Goal: Task Accomplishment & Management: Manage account settings

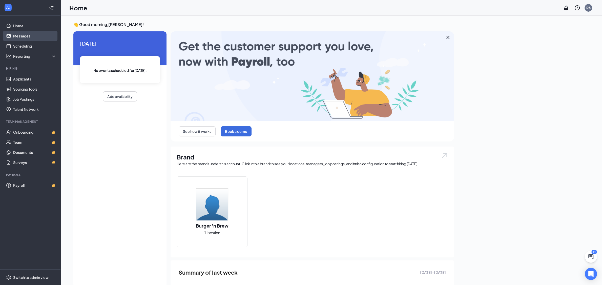
click at [20, 36] on link "Messages" at bounding box center [34, 36] width 43 height 10
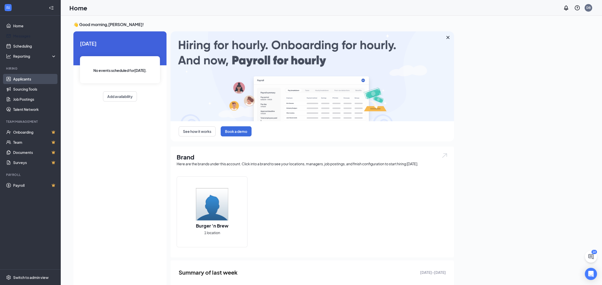
click at [28, 78] on link "Applicants" at bounding box center [34, 79] width 43 height 10
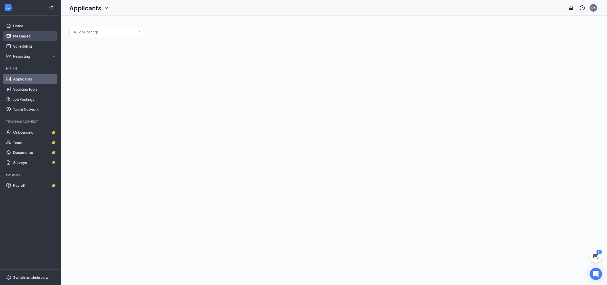
click at [23, 35] on link "Messages" at bounding box center [34, 36] width 43 height 10
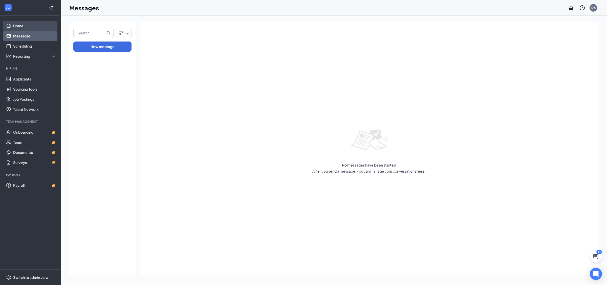
click at [17, 25] on link "Home" at bounding box center [34, 26] width 43 height 10
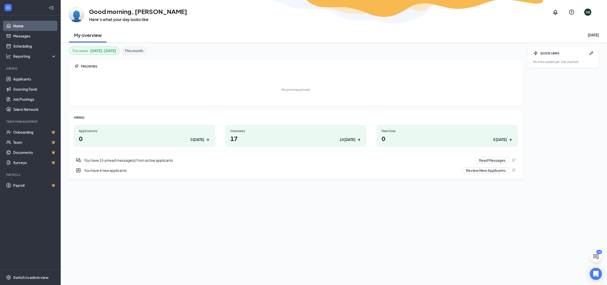
click at [321, 137] on h1 "17 14 [DATE]" at bounding box center [296, 138] width 131 height 9
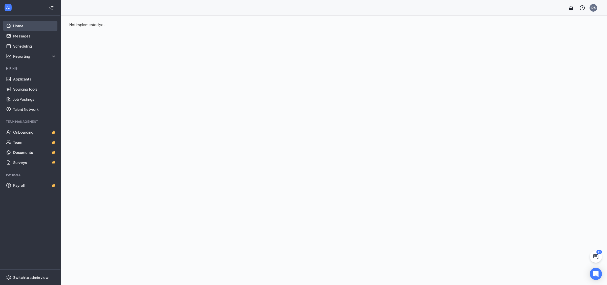
click at [19, 25] on link "Home" at bounding box center [34, 26] width 43 height 10
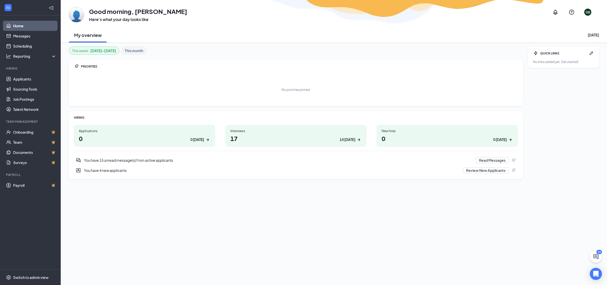
click at [115, 168] on div "You have 4 new applicants" at bounding box center [272, 170] width 376 height 5
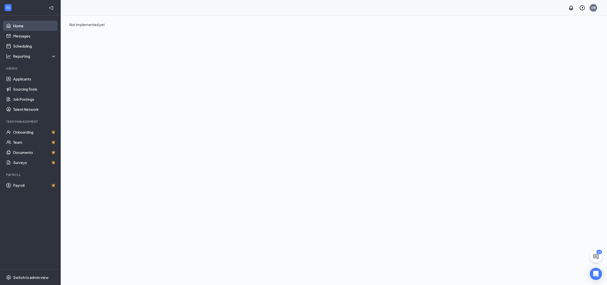
click at [21, 25] on link "Home" at bounding box center [34, 26] width 43 height 10
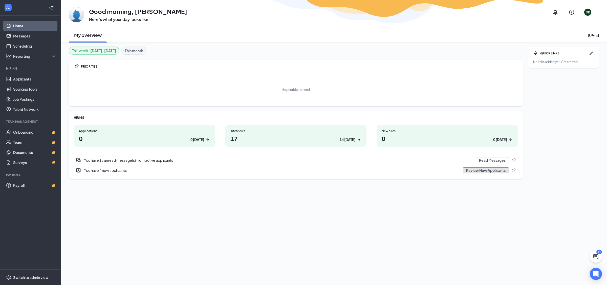
click at [482, 169] on button "Review New Applicants" at bounding box center [486, 170] width 46 height 6
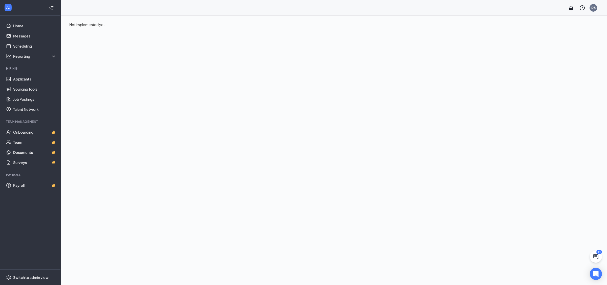
click at [52, 6] on icon "Collapse" at bounding box center [51, 7] width 5 height 5
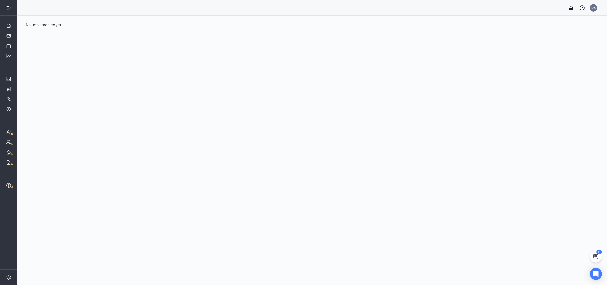
click at [9, 7] on icon "Expand" at bounding box center [8, 7] width 5 height 5
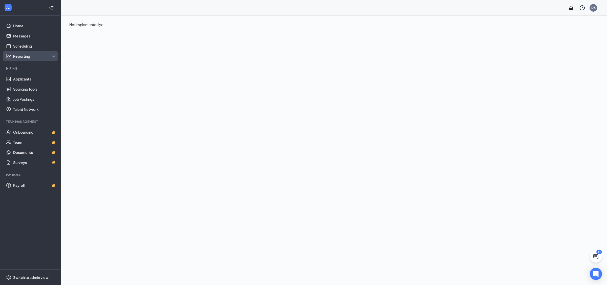
click at [52, 56] on div "Reporting" at bounding box center [35, 56] width 44 height 5
click at [31, 67] on link "Dashboards" at bounding box center [34, 66] width 43 height 10
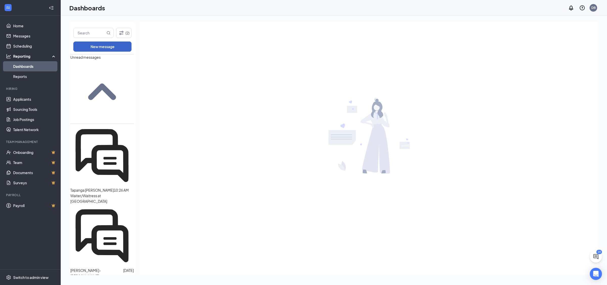
click at [103, 45] on button "New message" at bounding box center [102, 47] width 58 height 10
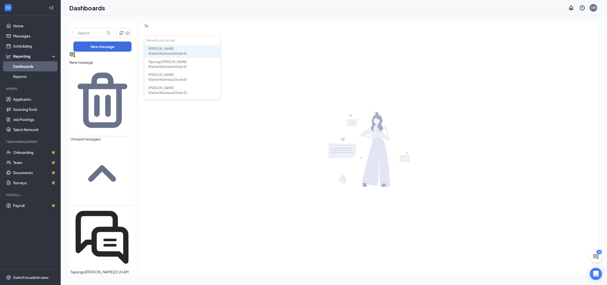
click at [167, 50] on div "[PERSON_NAME]" at bounding box center [184, 49] width 70 height 5
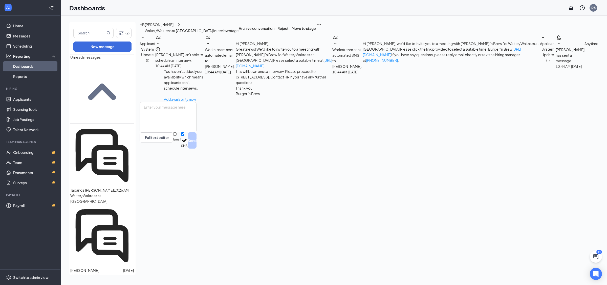
click at [96, 152] on icon "ActiveDoubleChat" at bounding box center [102, 156] width 64 height 64
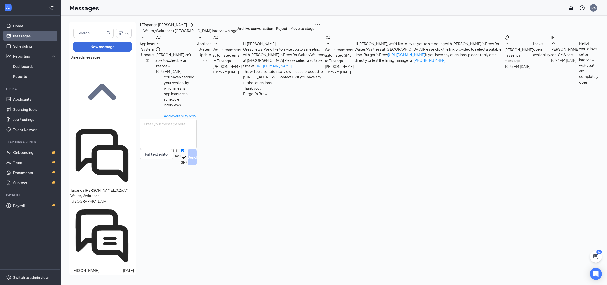
click at [153, 23] on div "Tapanga [PERSON_NAME]" at bounding box center [165, 25] width 44 height 6
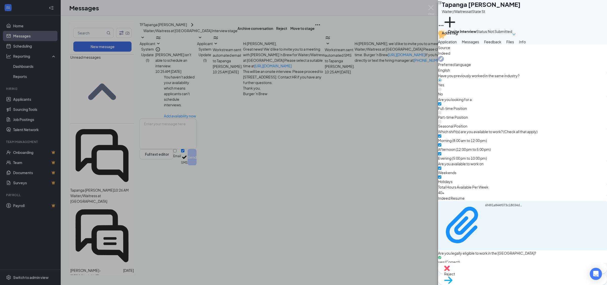
scroll to position [4, 0]
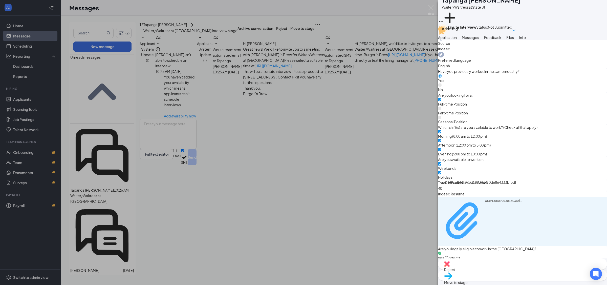
click at [500, 199] on div "6f491a844f073c18034d4f0d6864333b.pdf" at bounding box center [504, 221] width 38 height 44
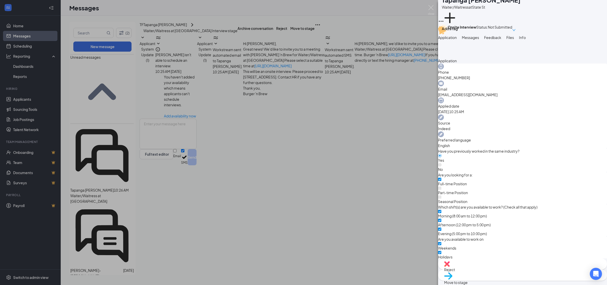
scroll to position [51, 0]
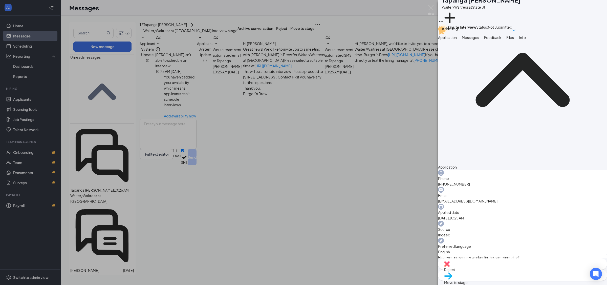
click at [255, 181] on div "TF Tapanga [PERSON_NAME]/Waitress at [GEOGRAPHIC_DATA] a tag Onsite Interview S…" at bounding box center [303, 142] width 607 height 285
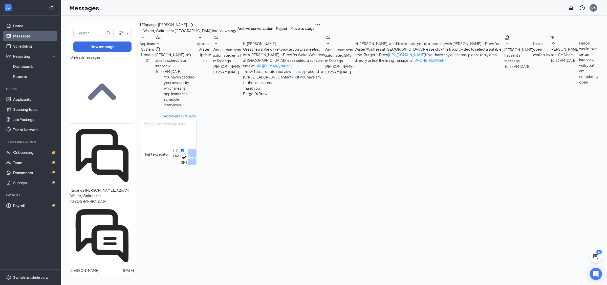
click at [99, 84] on icon "SmallChevronUp" at bounding box center [102, 92] width 28 height 16
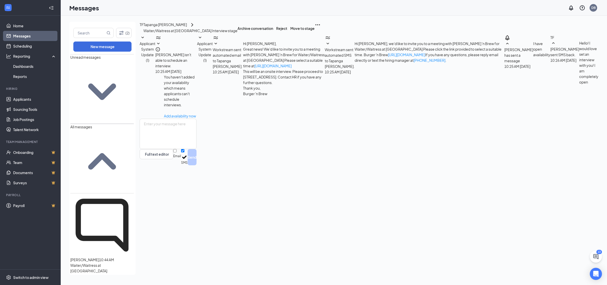
click at [99, 257] on p "10:44 AM" at bounding box center [106, 260] width 15 height 6
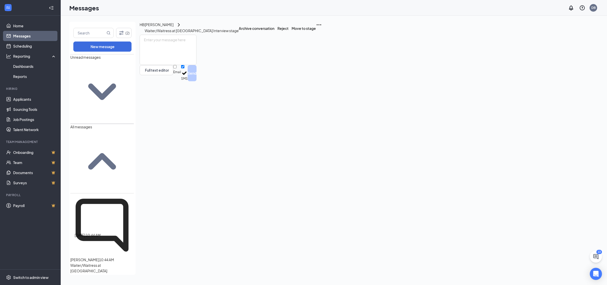
click at [99, 257] on p "10:44 AM" at bounding box center [106, 260] width 15 height 6
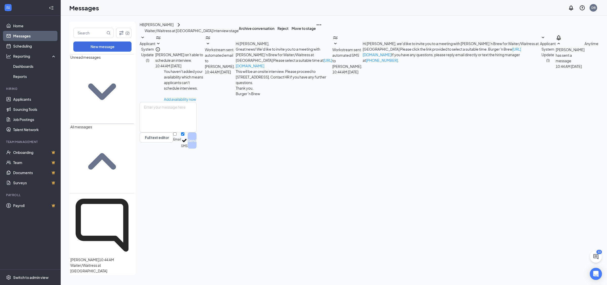
click at [157, 24] on div "[PERSON_NAME]" at bounding box center [159, 25] width 29 height 6
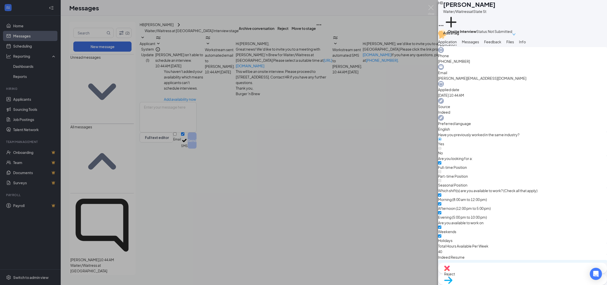
scroll to position [213, 0]
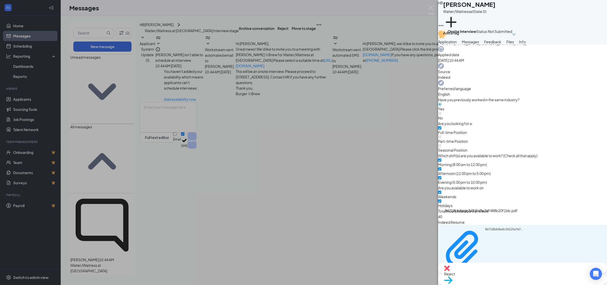
click at [501, 225] on div "86718bb8edc3412fa7e7df488b20f1bb.pdf" at bounding box center [522, 249] width 169 height 49
click at [501, 227] on div "86718bb8edc3412fa7e7df488b20f1bb.pdf" at bounding box center [504, 249] width 38 height 44
click at [400, 114] on div "HB [PERSON_NAME]/Waitress at State St Add a tag Onsite Interview Status : Not S…" at bounding box center [303, 142] width 607 height 285
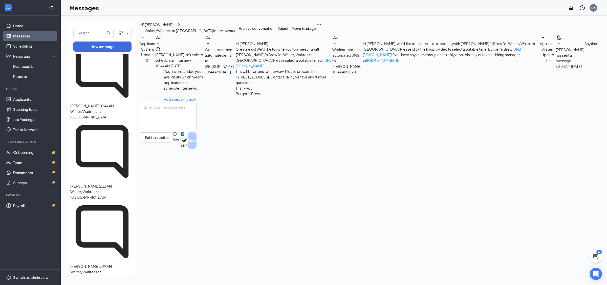
scroll to position [159, 0]
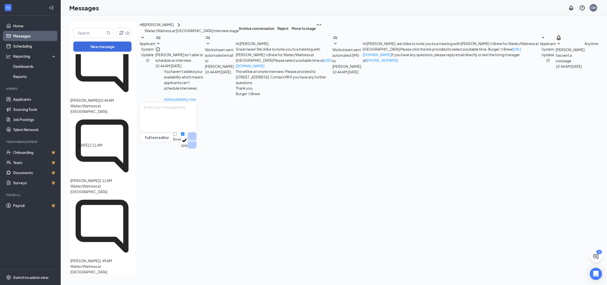
click at [99, 178] on p "2:11 AM" at bounding box center [105, 181] width 13 height 6
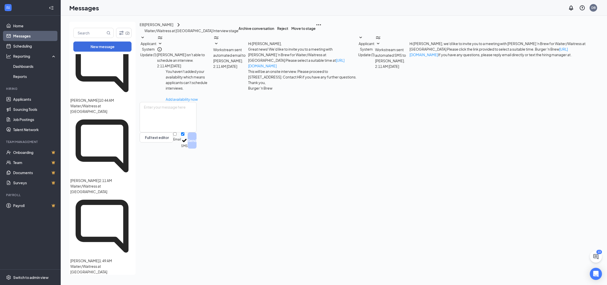
click at [89, 178] on span "[PERSON_NAME]" at bounding box center [84, 180] width 29 height 5
click at [157, 23] on div "[PERSON_NAME]" at bounding box center [158, 25] width 29 height 6
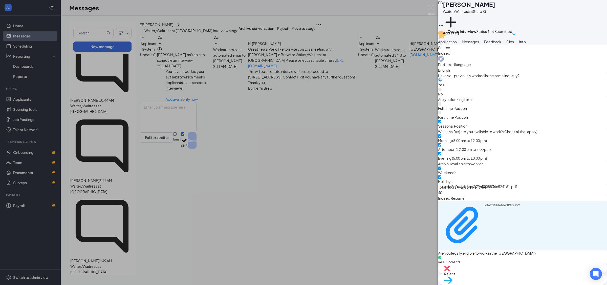
scroll to position [4, 0]
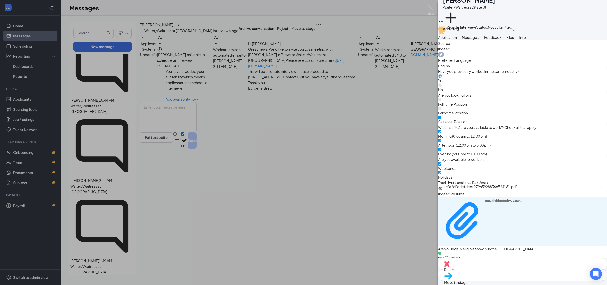
click at [488, 190] on div "cfa2dfddefdedf979a5928836c524161.pdf" at bounding box center [482, 188] width 72 height 8
click at [491, 186] on div "cfa2dfddefdedf979a5928836c524161.pdf" at bounding box center [482, 187] width 72 height 6
click at [311, 200] on div "EB [PERSON_NAME]/Waitress at State St Add a tag Onsite Interview Status : Not S…" at bounding box center [303, 142] width 607 height 285
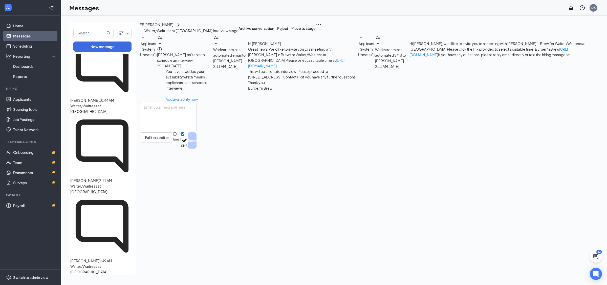
click at [86, 178] on span "[PERSON_NAME]" at bounding box center [84, 180] width 29 height 5
click at [160, 24] on div "[PERSON_NAME]" at bounding box center [158, 25] width 29 height 6
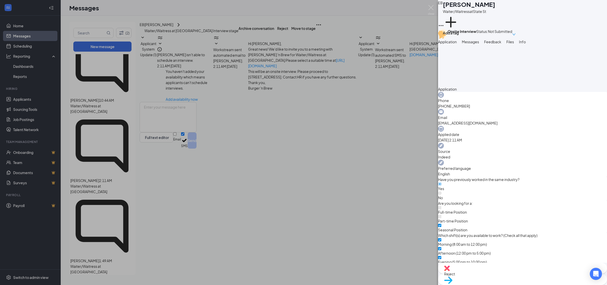
scroll to position [237, 0]
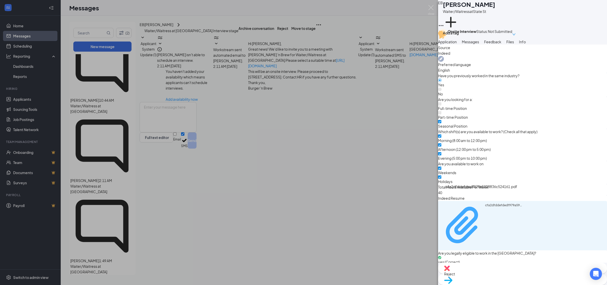
click at [486, 203] on div "cfa2dfddefdedf979a5928836c524161.pdf" at bounding box center [504, 225] width 38 height 44
click at [347, 194] on div "EB [PERSON_NAME]/Waitress at State St Add a tag Onsite Interview Status : Not S…" at bounding box center [303, 142] width 607 height 285
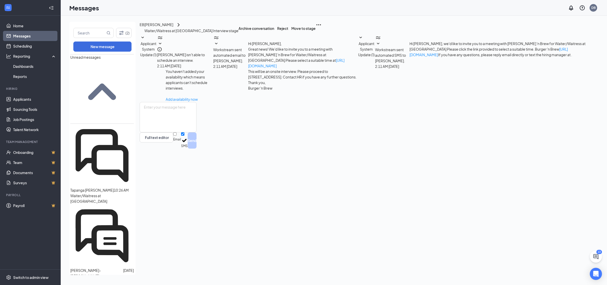
click at [101, 85] on icon "SmallChevronUp" at bounding box center [102, 92] width 28 height 16
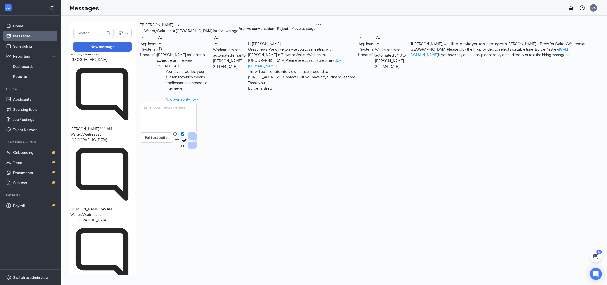
scroll to position [213, 0]
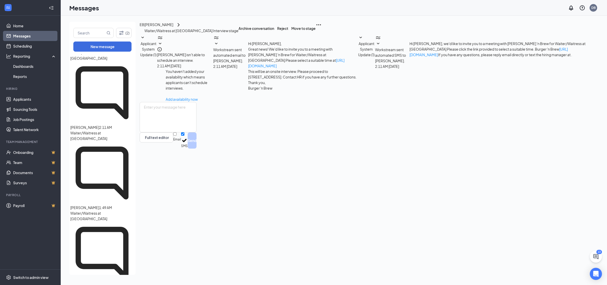
click at [88, 205] on span "[PERSON_NAME]" at bounding box center [84, 207] width 29 height 5
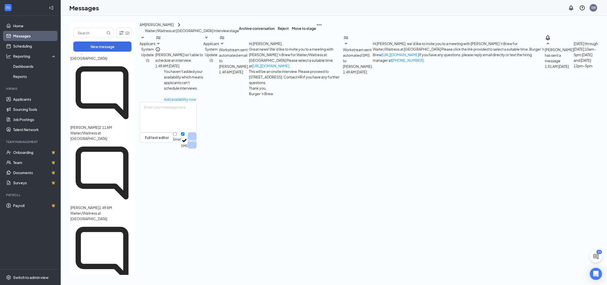
click at [156, 23] on div "[PERSON_NAME]" at bounding box center [159, 25] width 29 height 6
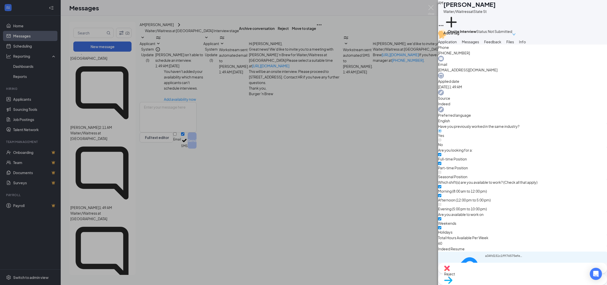
scroll to position [237, 0]
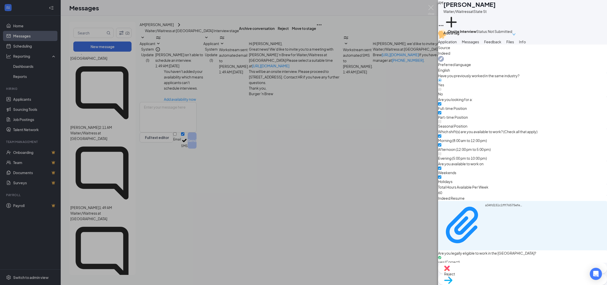
click at [492, 201] on div "a34fd151c1fff76575efece126dddbed.pdf" at bounding box center [522, 225] width 169 height 49
click at [491, 203] on div "a34fd151c1fff76575efece126dddbed.pdf" at bounding box center [504, 225] width 38 height 44
drag, startPoint x: 192, startPoint y: 178, endPoint x: 221, endPoint y: 176, distance: 29.4
click at [193, 178] on div "AM [PERSON_NAME] Waiter/Waitress at [GEOGRAPHIC_DATA] a tag Onsite Interview St…" at bounding box center [303, 142] width 607 height 285
